Goal: Find specific page/section: Find specific page/section

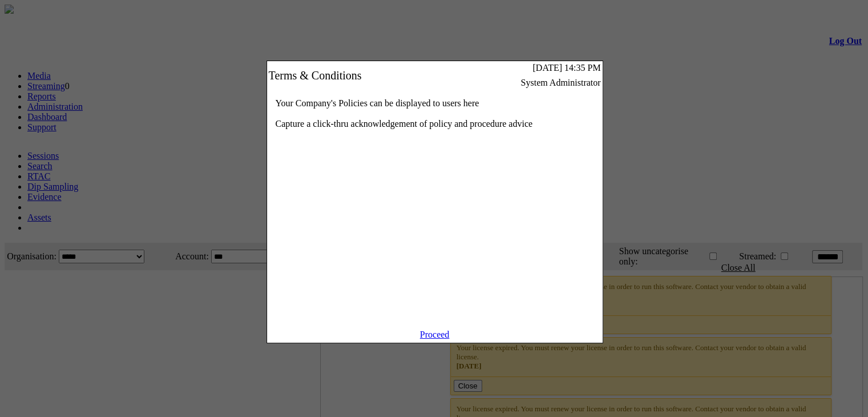
click at [441, 339] on link "Proceed" at bounding box center [435, 334] width 30 height 10
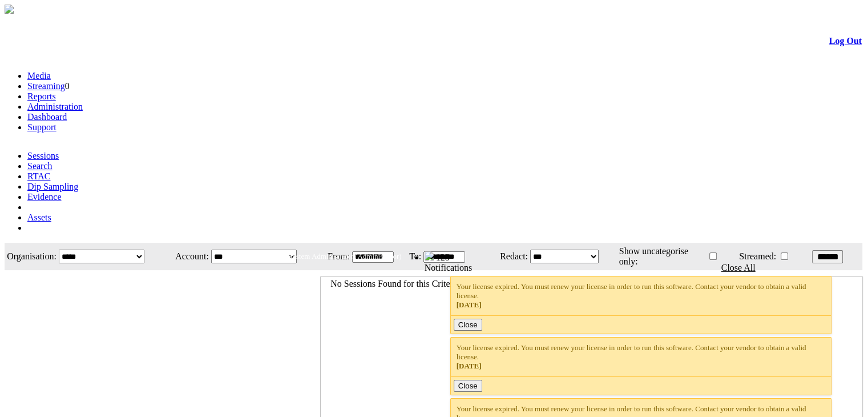
click at [83, 102] on link "Administration" at bounding box center [54, 107] width 55 height 10
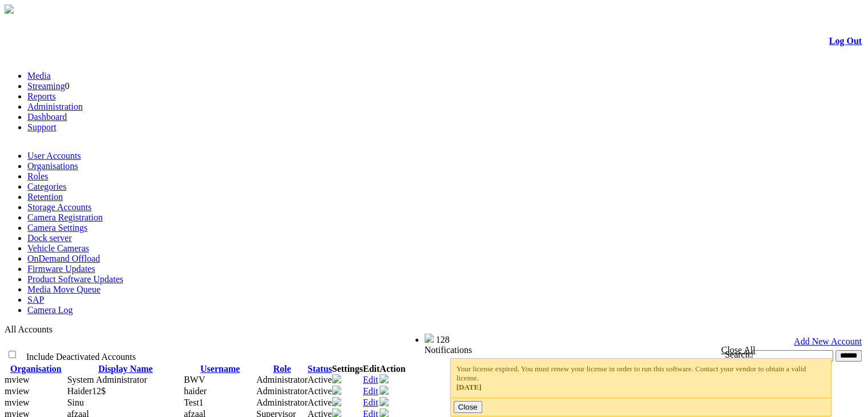
click at [103, 212] on link "Camera Registration" at bounding box center [64, 217] width 75 height 10
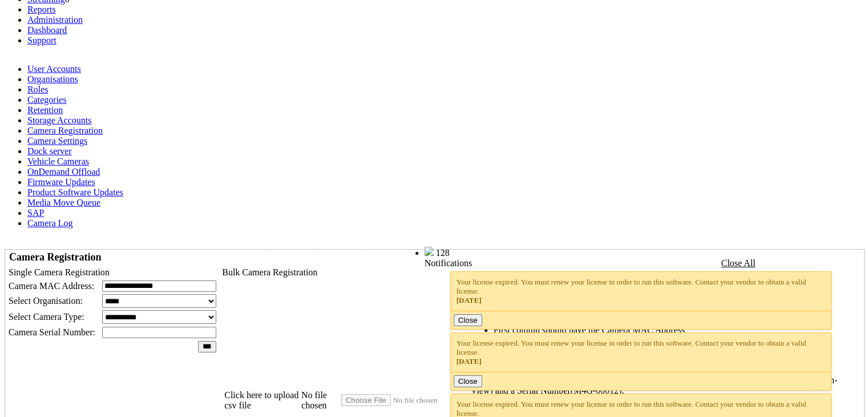
scroll to position [89, 0]
